Goal: Task Accomplishment & Management: Manage account settings

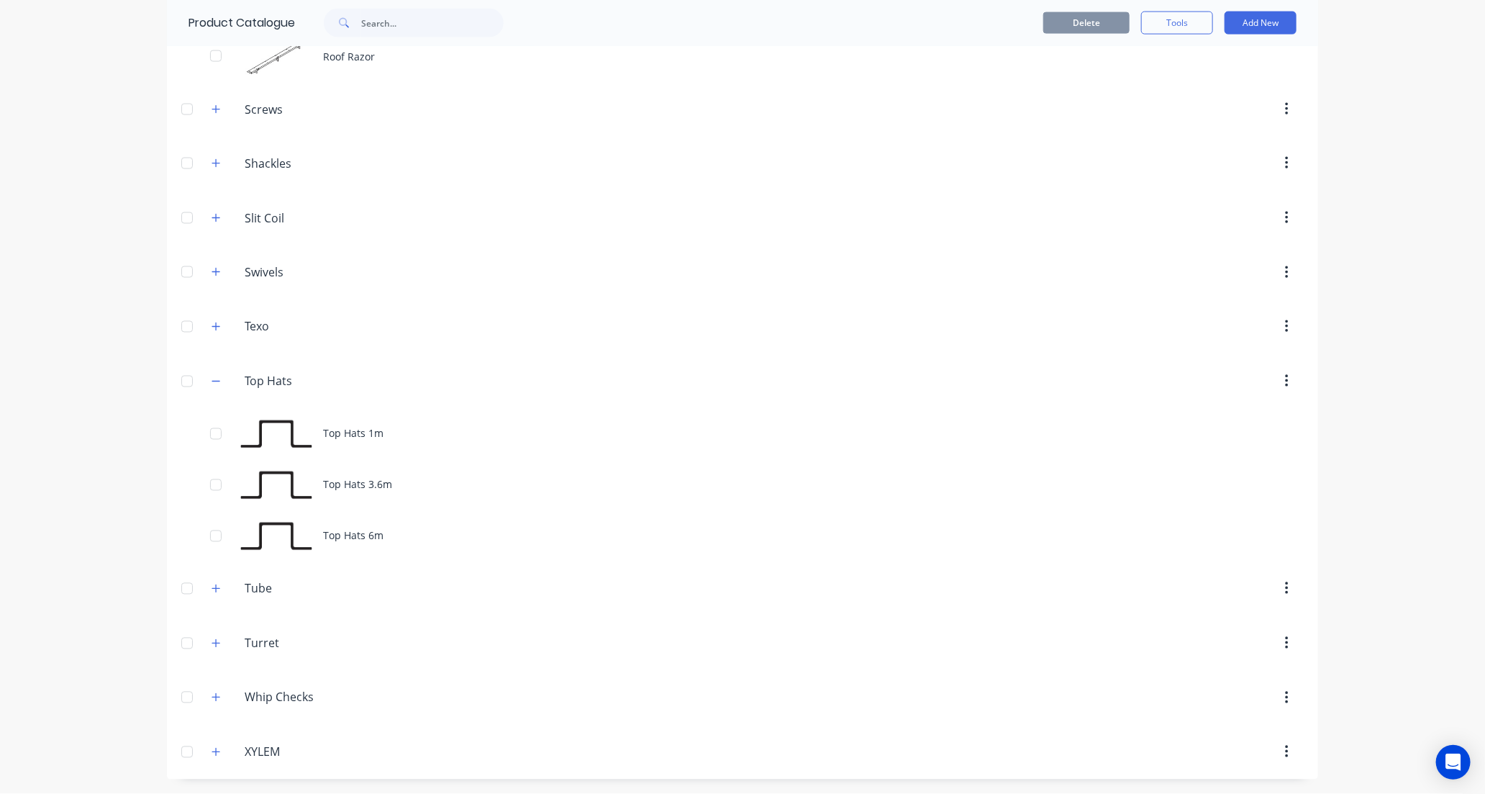
scroll to position [1359, 0]
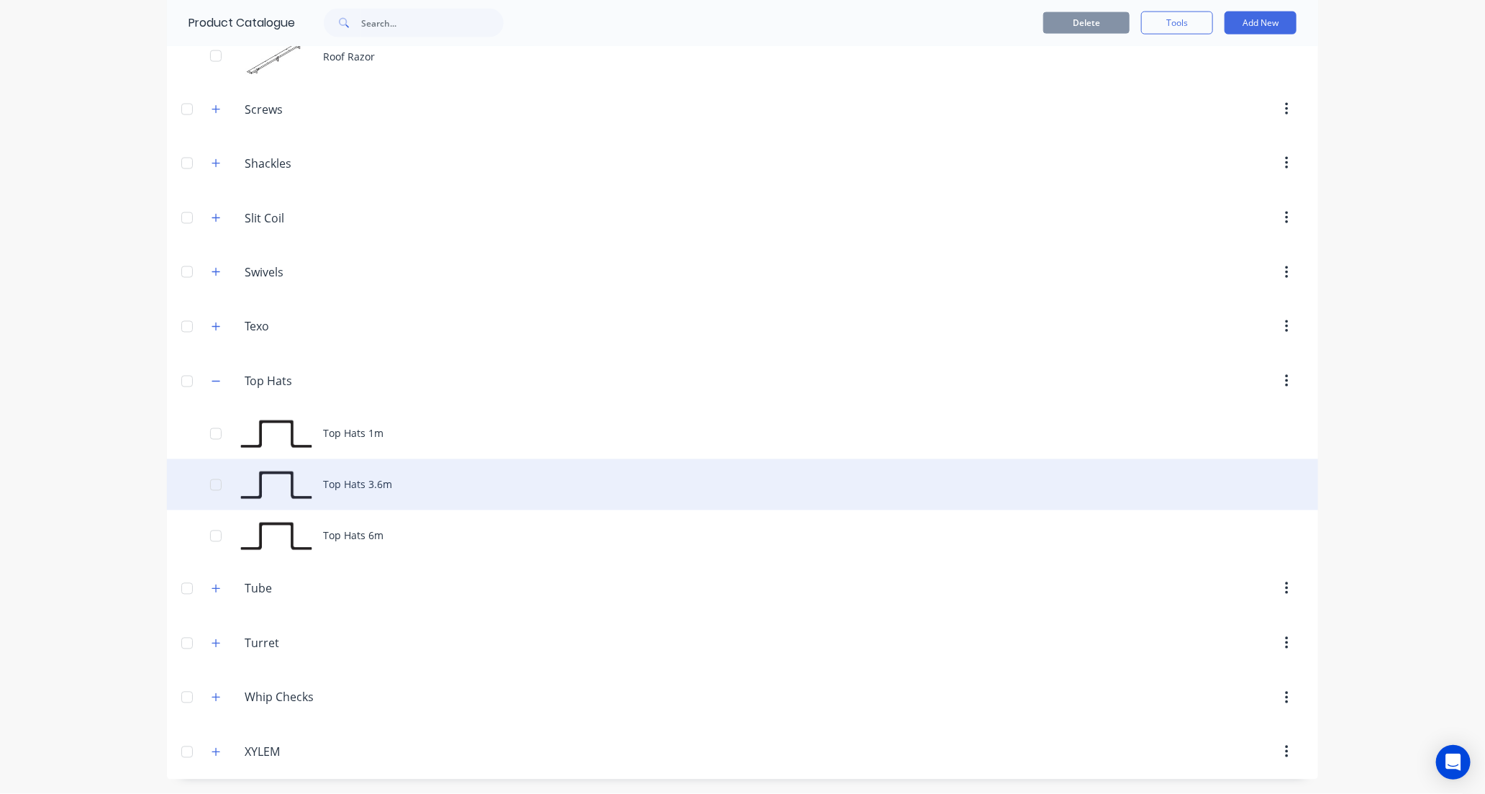
click at [451, 499] on div "Top Hats 3.6m" at bounding box center [742, 484] width 1151 height 51
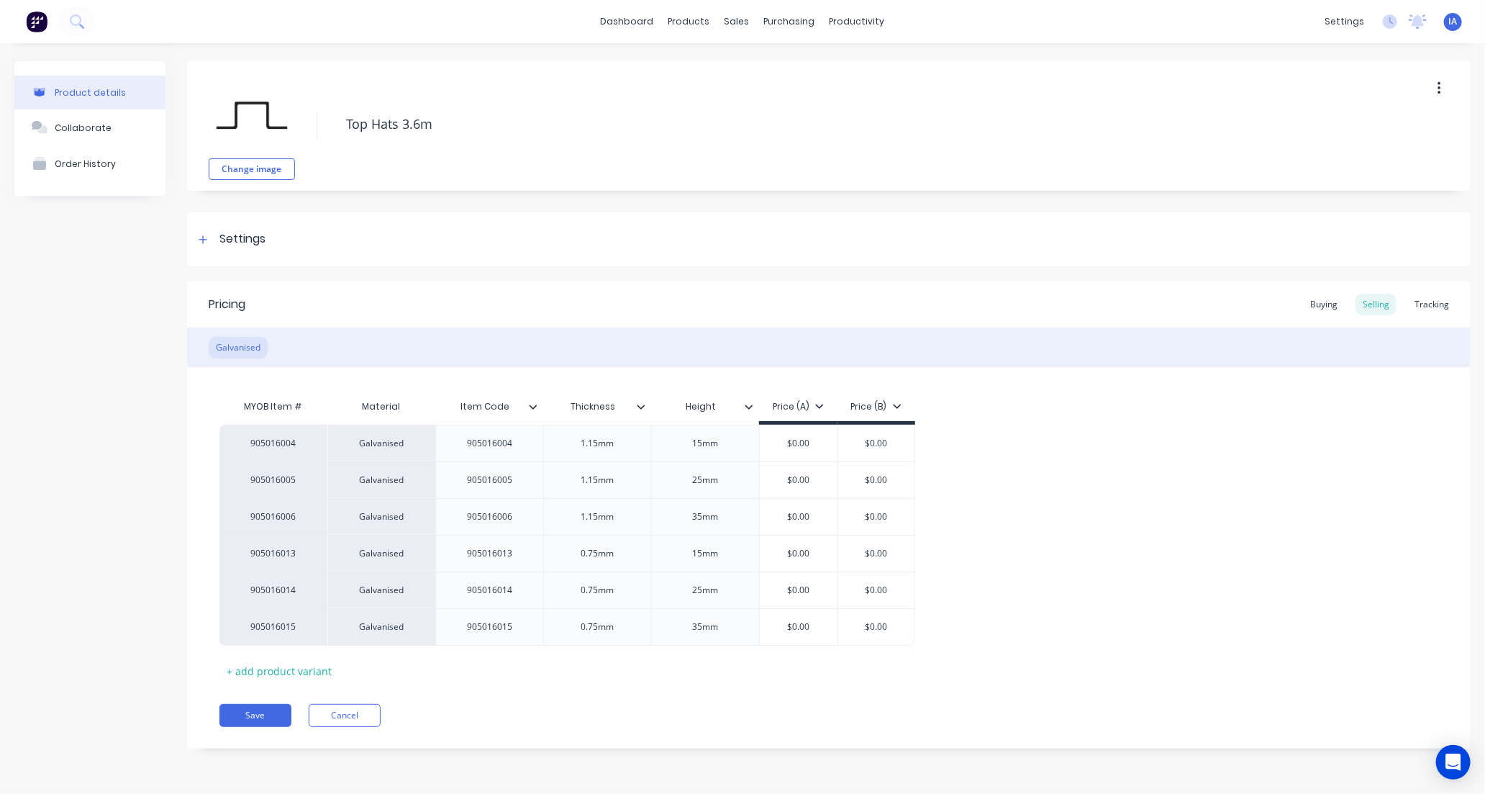
type textarea "x"
click at [1439, 306] on div "Tracking" at bounding box center [1432, 305] width 49 height 22
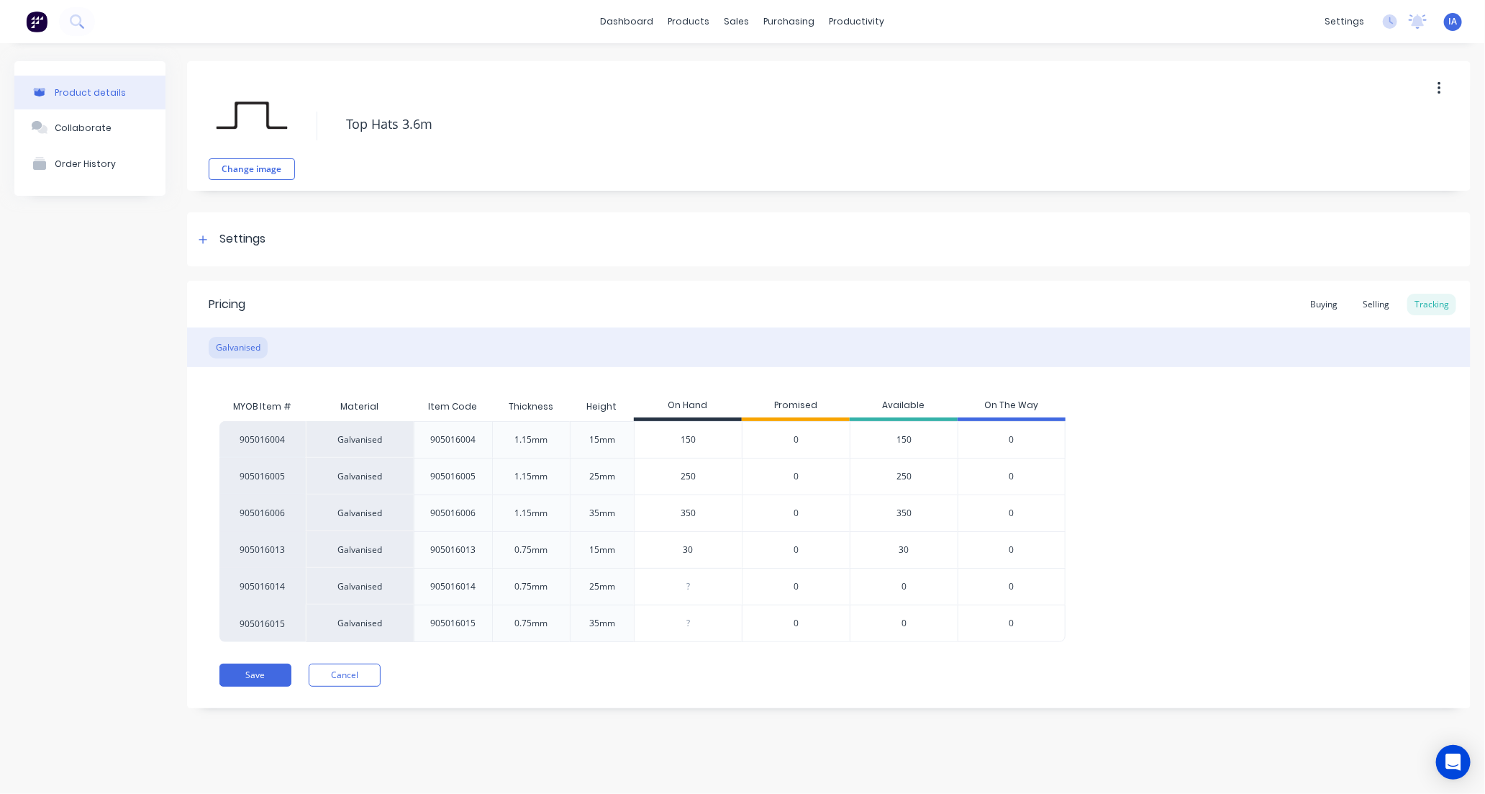
click at [672, 436] on input "150" at bounding box center [688, 439] width 107 height 13
type input "50"
type textarea "x"
type input "350"
type textarea "x"
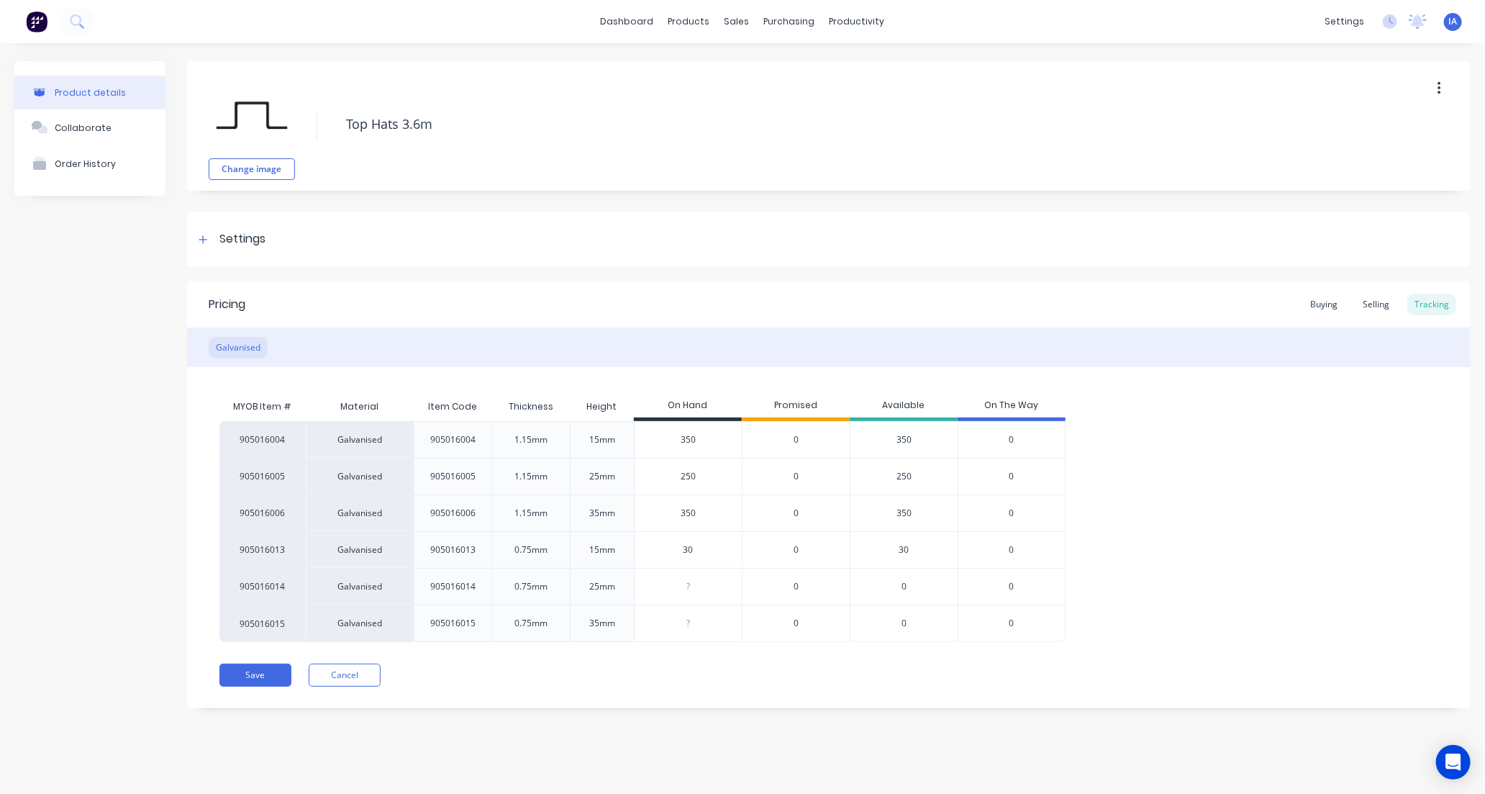
type input "350"
click at [1266, 540] on div "905016004 Galvanised 905016004 1.15mm 15mm 350 350 0 350 0 905016005 Galvanised…" at bounding box center [828, 531] width 1219 height 221
click at [1269, 538] on div "905016004 Galvanised 905016004 1.15mm 15mm 350 350 0 350 0 905016005 Galvanised…" at bounding box center [828, 531] width 1219 height 221
click at [267, 678] on button "Save" at bounding box center [255, 674] width 72 height 23
type textarea "x"
